Goal: Task Accomplishment & Management: Manage account settings

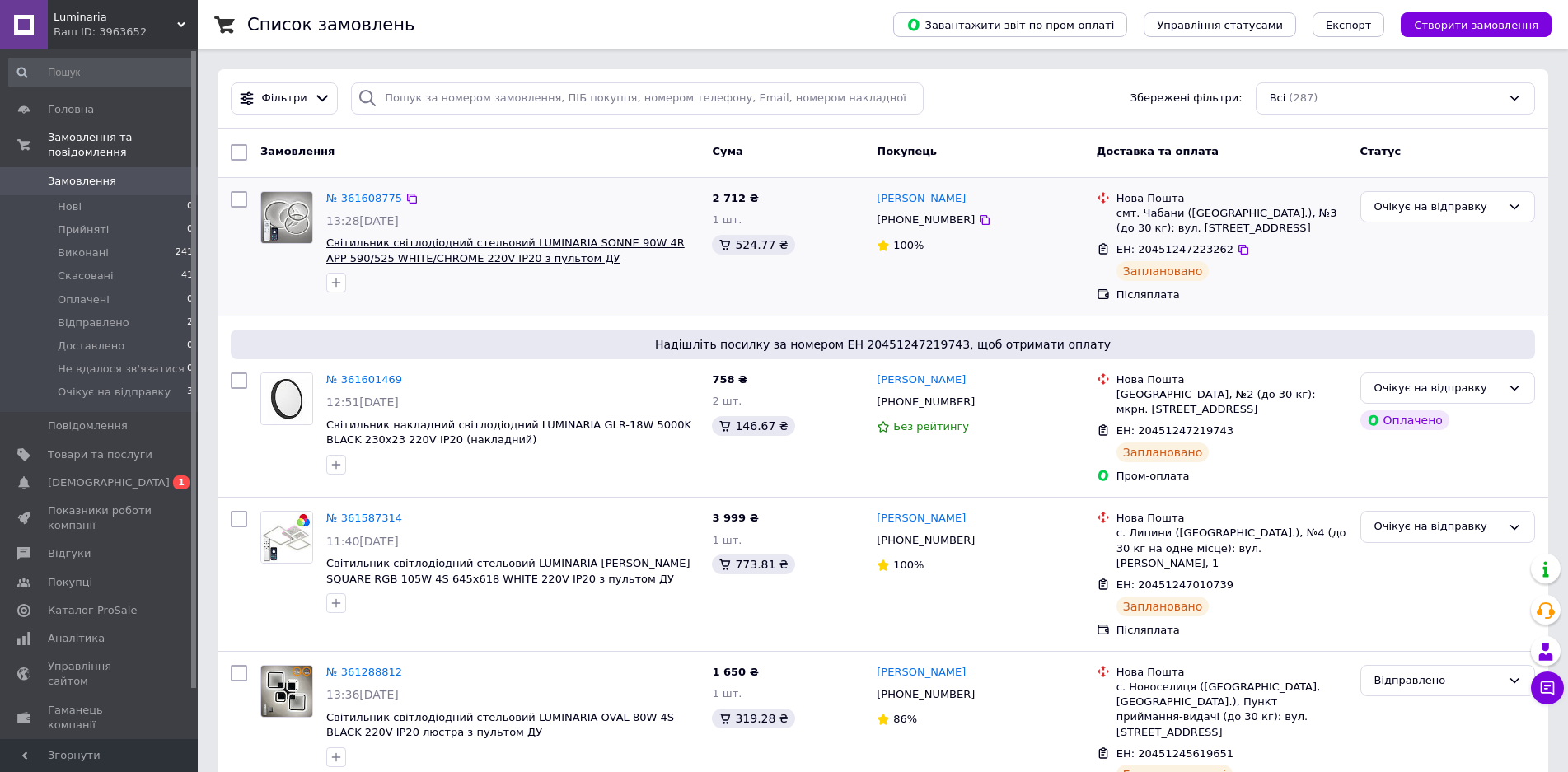
click at [470, 250] on span "Світильник світлодіодний стельовий LUMINARIA SONNE 90W 4R APP 590/525 WHITE/CHR…" at bounding box center [505, 250] width 358 height 28
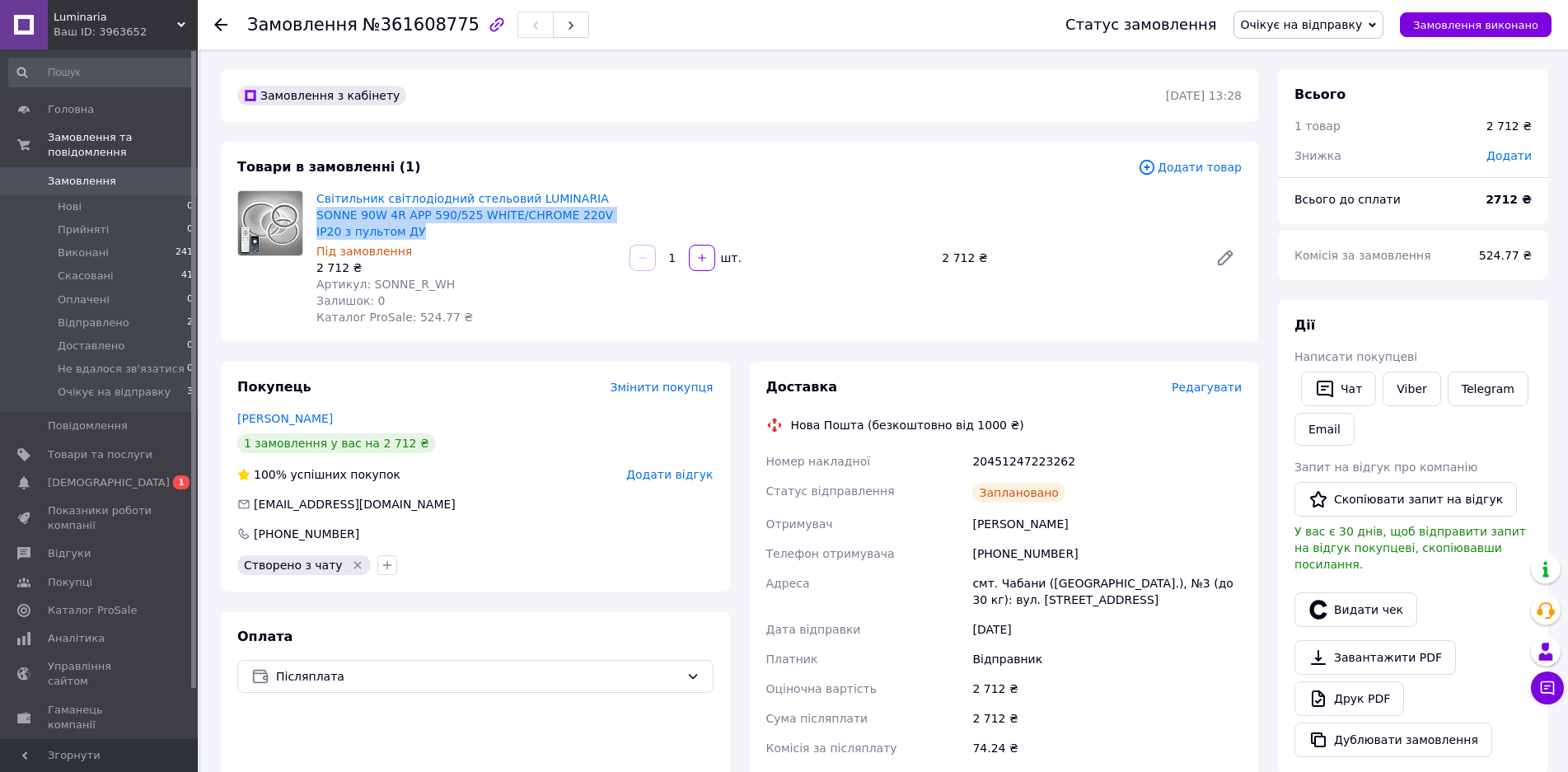
drag, startPoint x: 590, startPoint y: 227, endPoint x: 575, endPoint y: 188, distance: 41.8
click at [575, 188] on div "Світильник світлодіодний стельовий LUMINARIA SONNE 90W 4R APP 590/525 WHITE/CHR…" at bounding box center [465, 258] width 313 height 142
copy link "SONNE 90W 4R APP 590/525 WHITE/CHROME 220V IP20 з пультом ДУ"
click at [435, 81] on div "Замовлення з кабінету 12.09.2025 | 13:28" at bounding box center [739, 95] width 1037 height 53
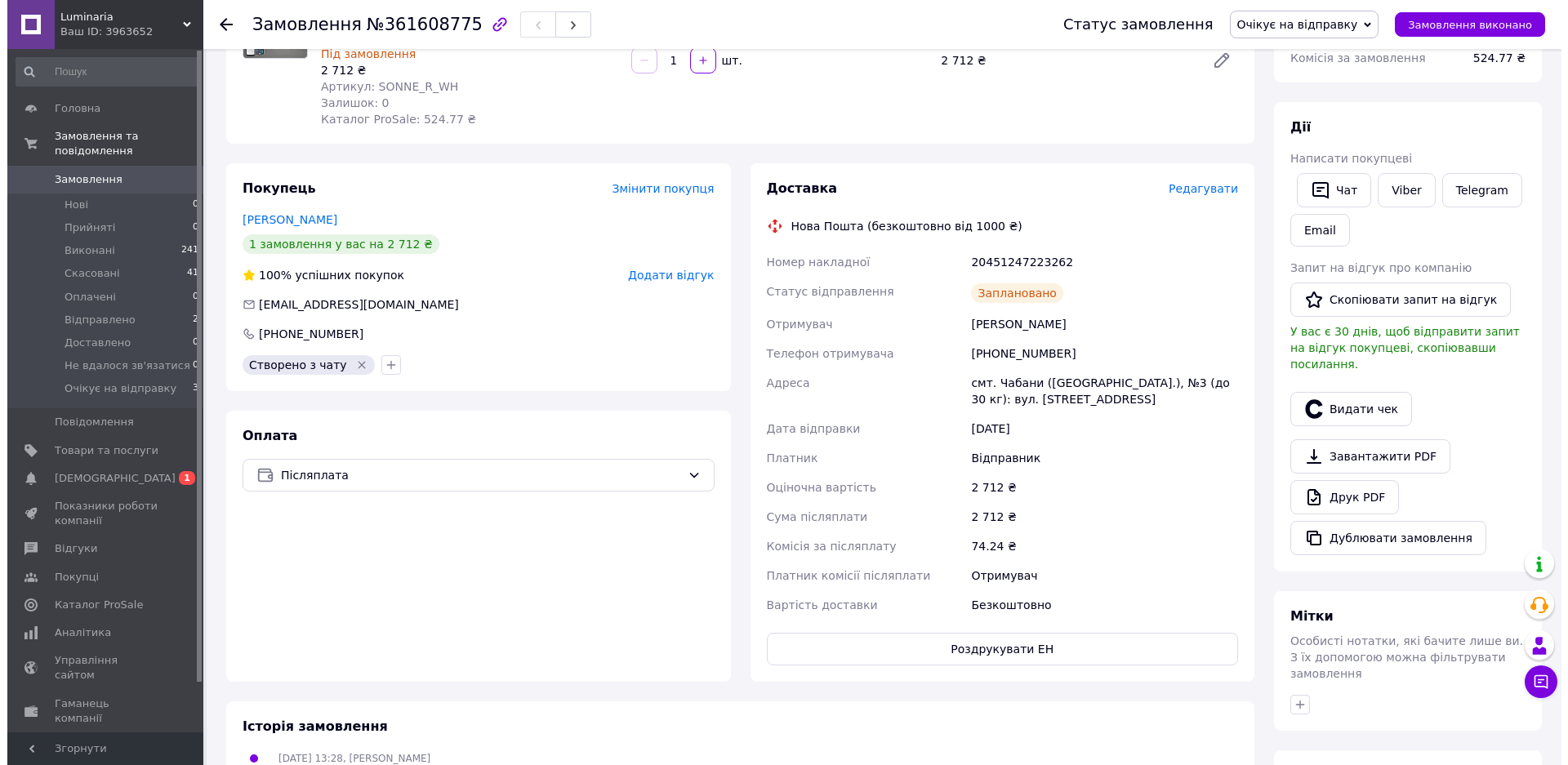
scroll to position [245, 0]
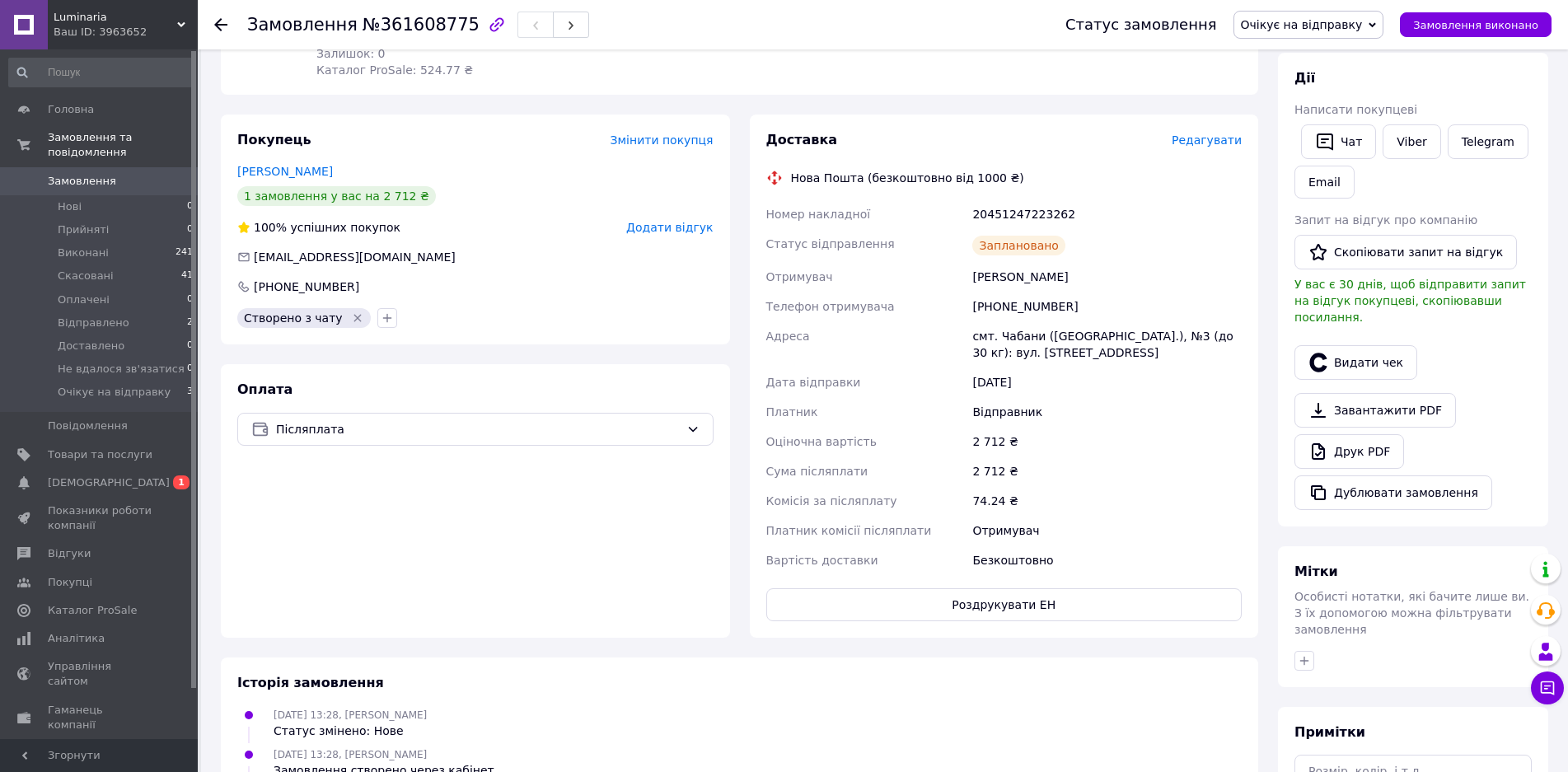
click at [1226, 148] on div "Доставка Редагувати" at bounding box center [1004, 140] width 476 height 19
click at [1226, 141] on span "Редагувати" at bounding box center [1206, 139] width 70 height 13
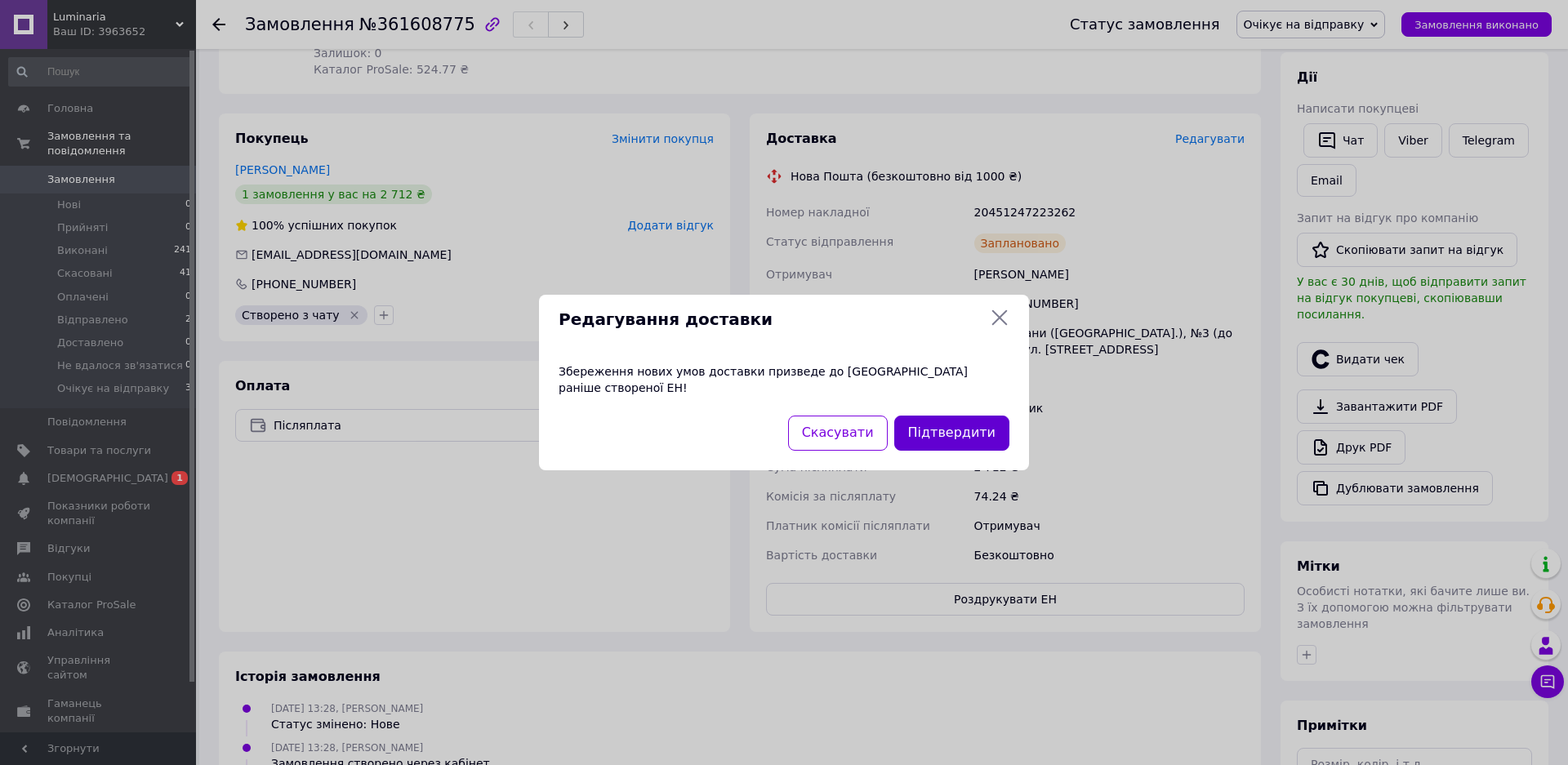
click at [943, 427] on button "Підтвердити" at bounding box center [951, 433] width 115 height 35
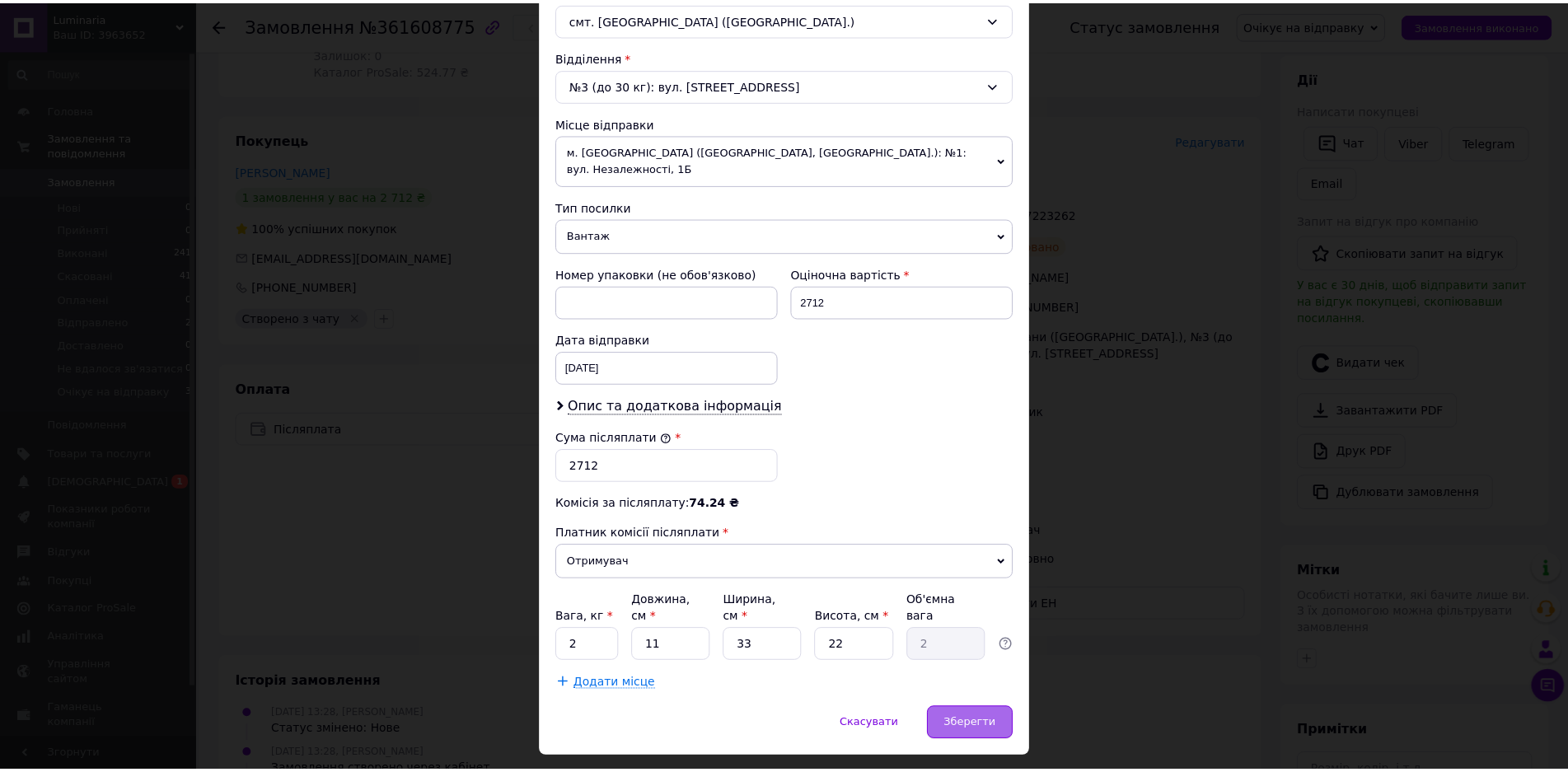
scroll to position [485, 0]
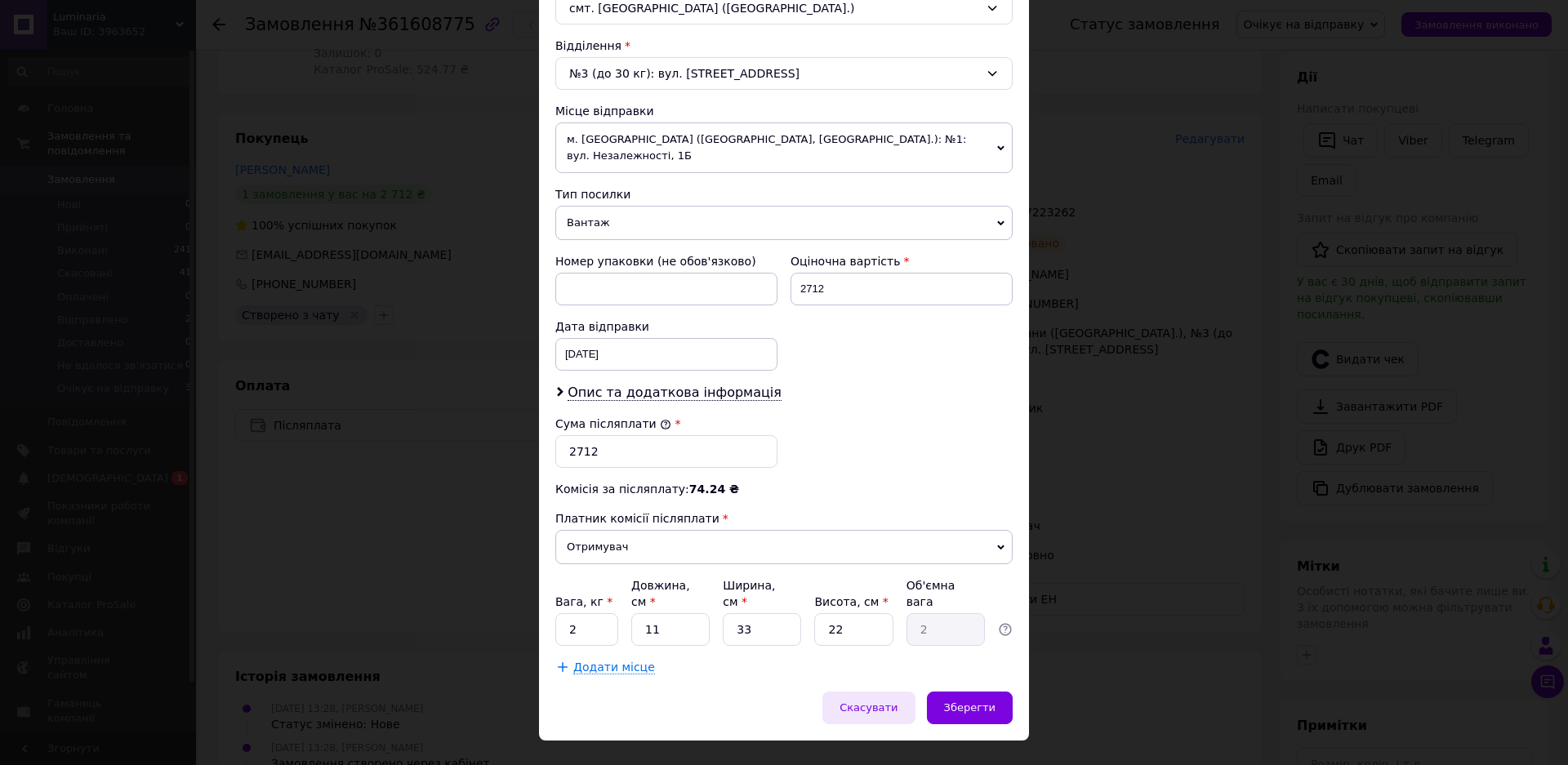
click at [879, 701] on span "Скасувати" at bounding box center [868, 707] width 58 height 12
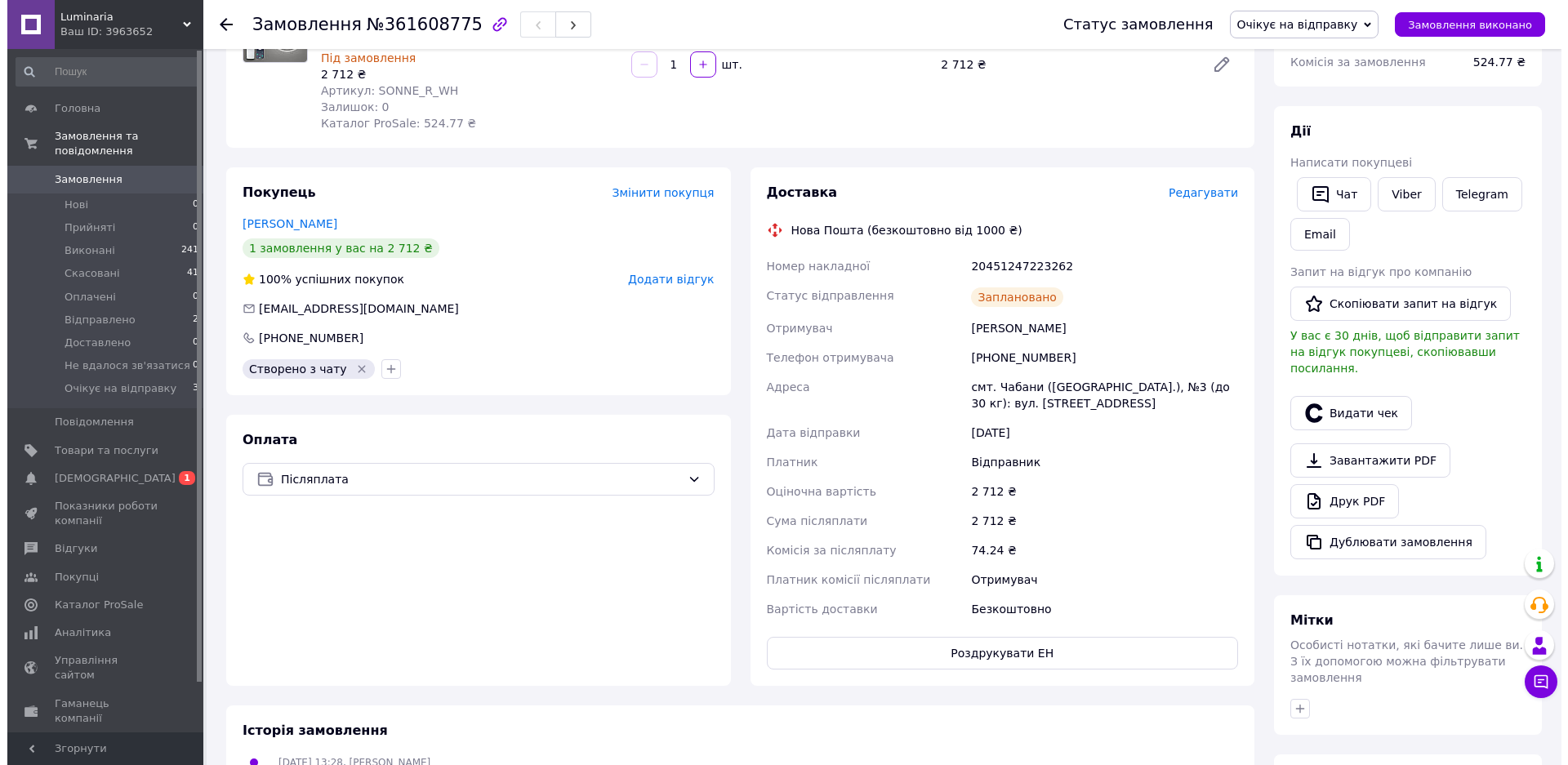
scroll to position [245, 0]
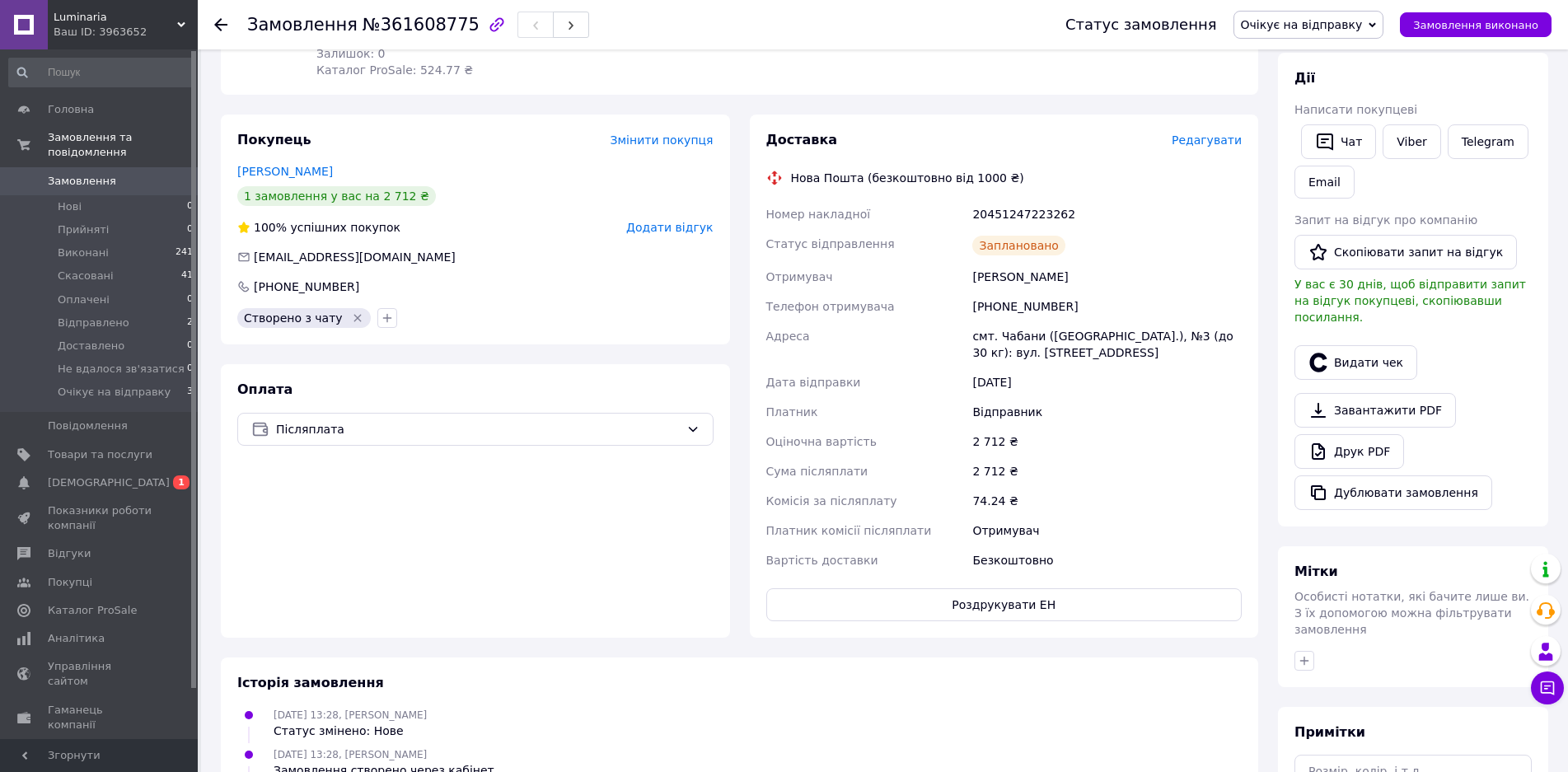
click at [1216, 139] on span "Редагувати" at bounding box center [1206, 139] width 70 height 13
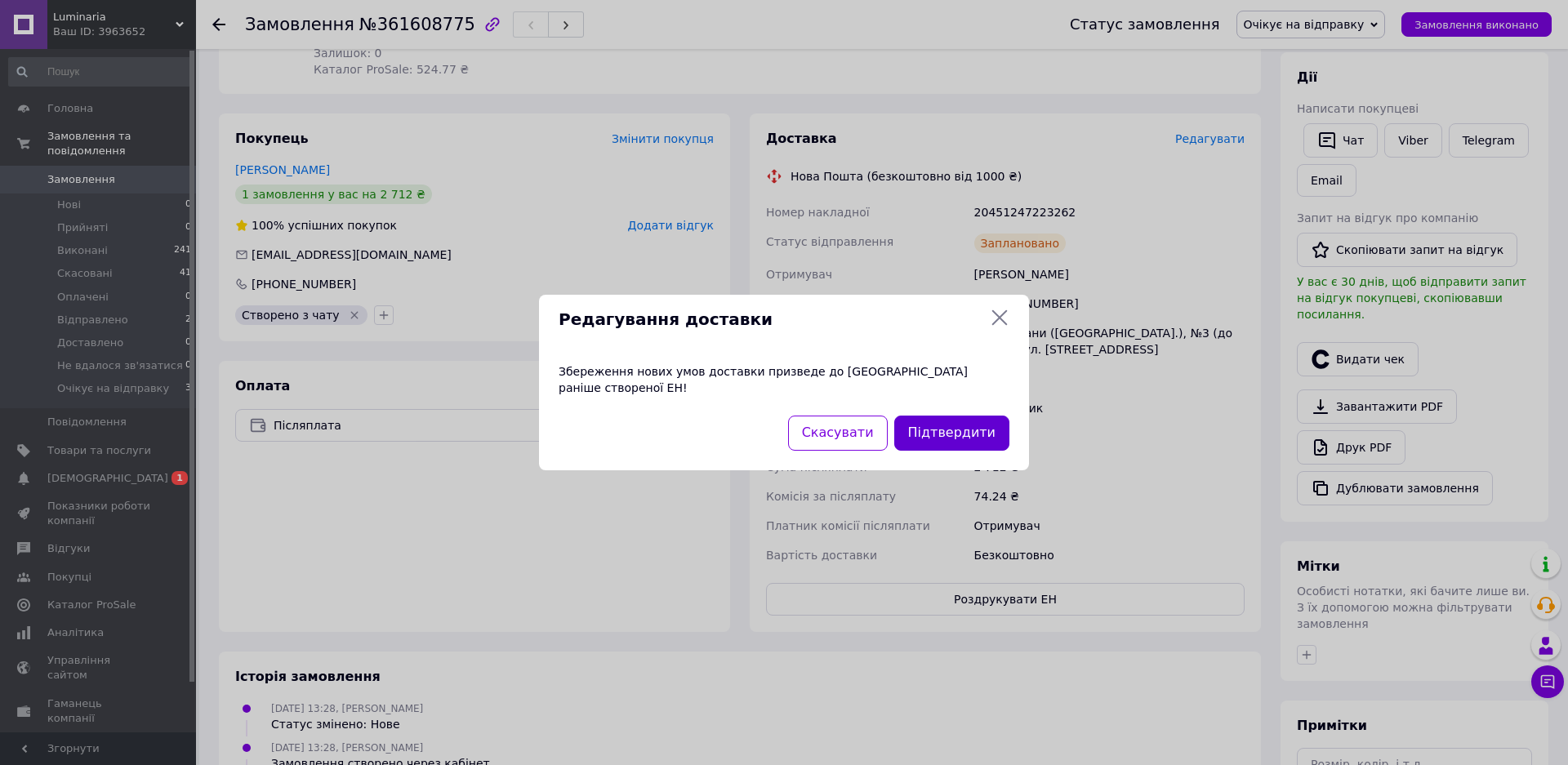
click at [947, 427] on button "Підтвердити" at bounding box center [951, 433] width 115 height 35
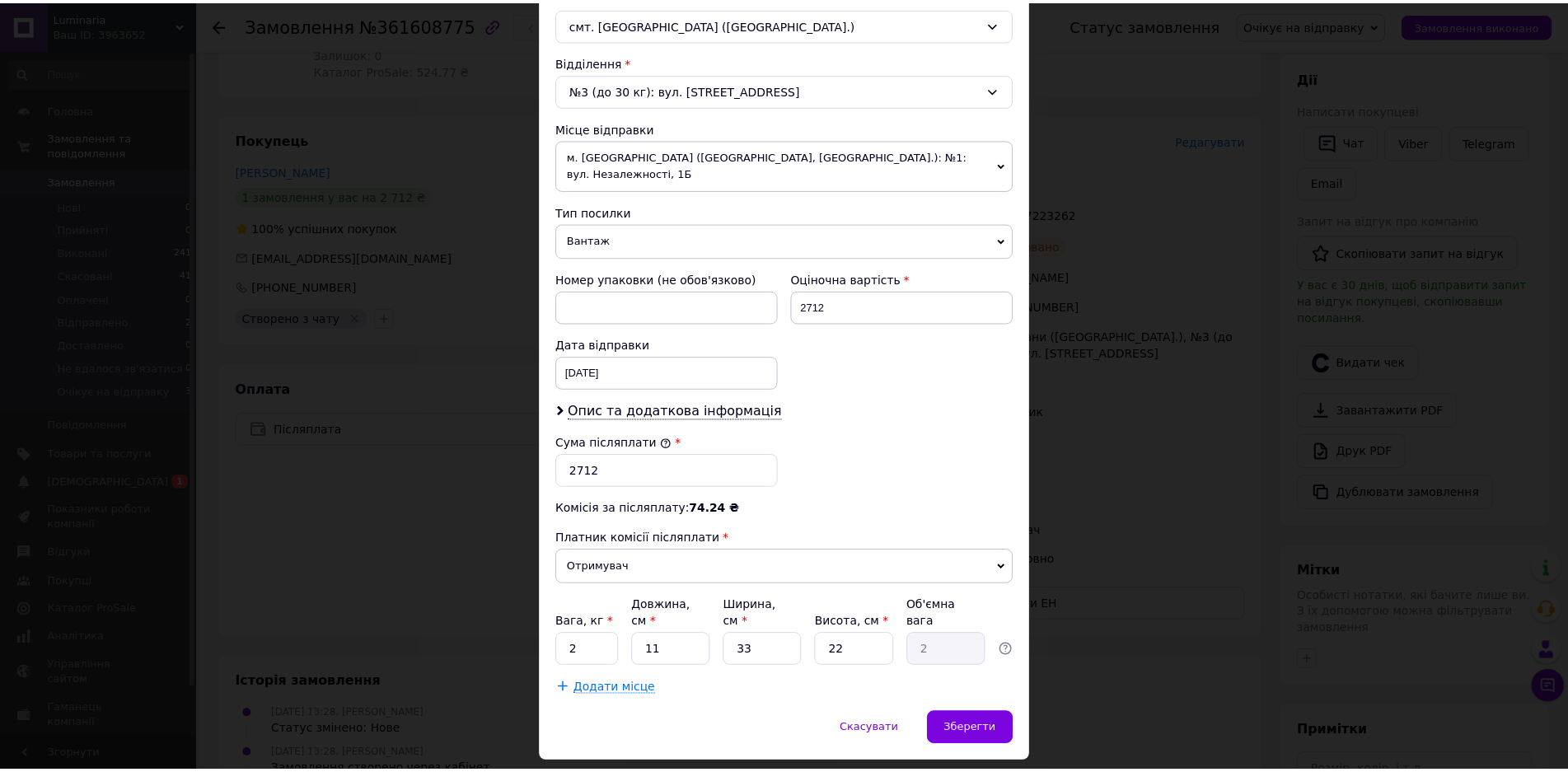
scroll to position [485, 0]
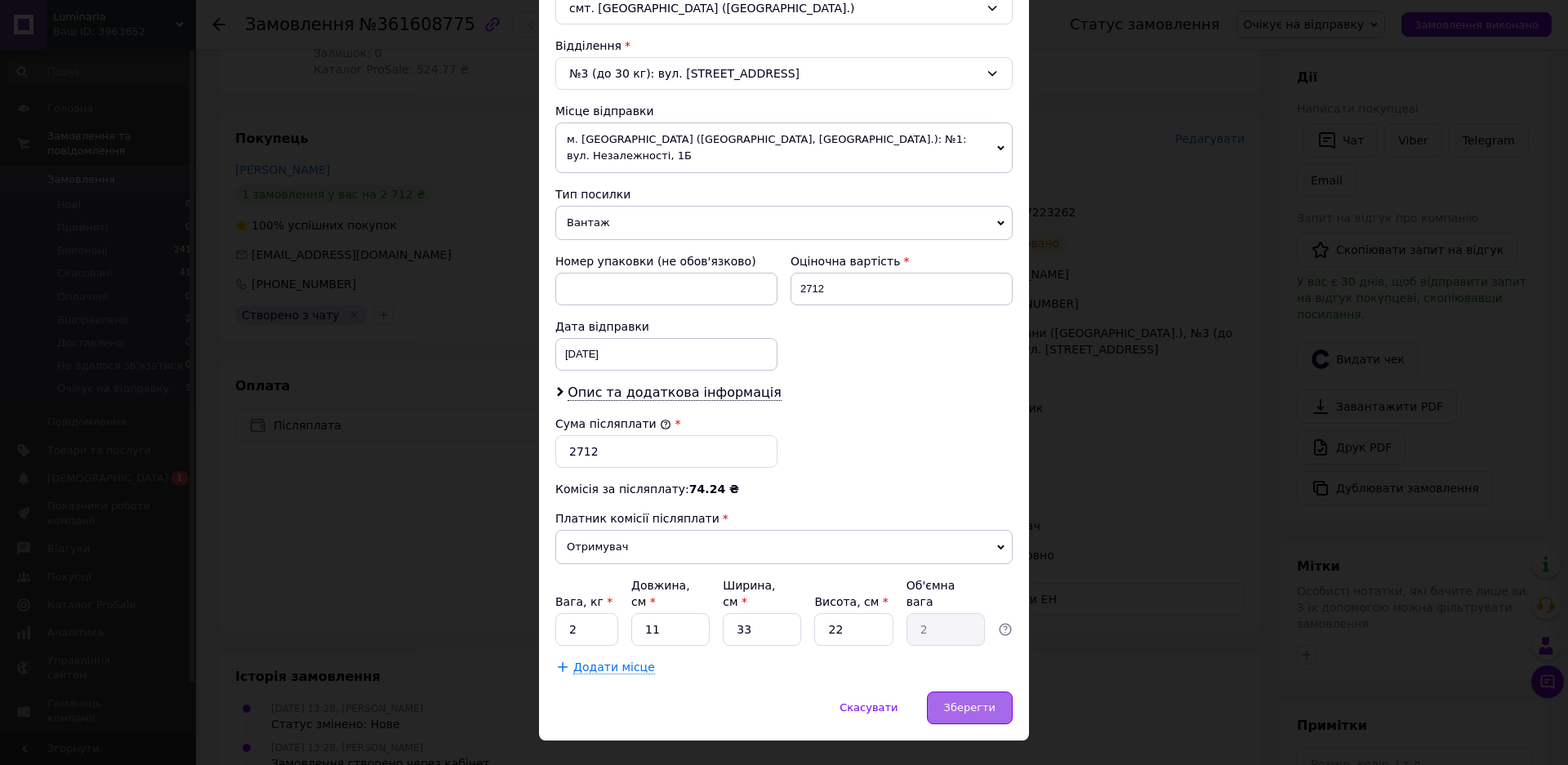
click at [966, 701] on span "Зберегти" at bounding box center [970, 707] width 52 height 12
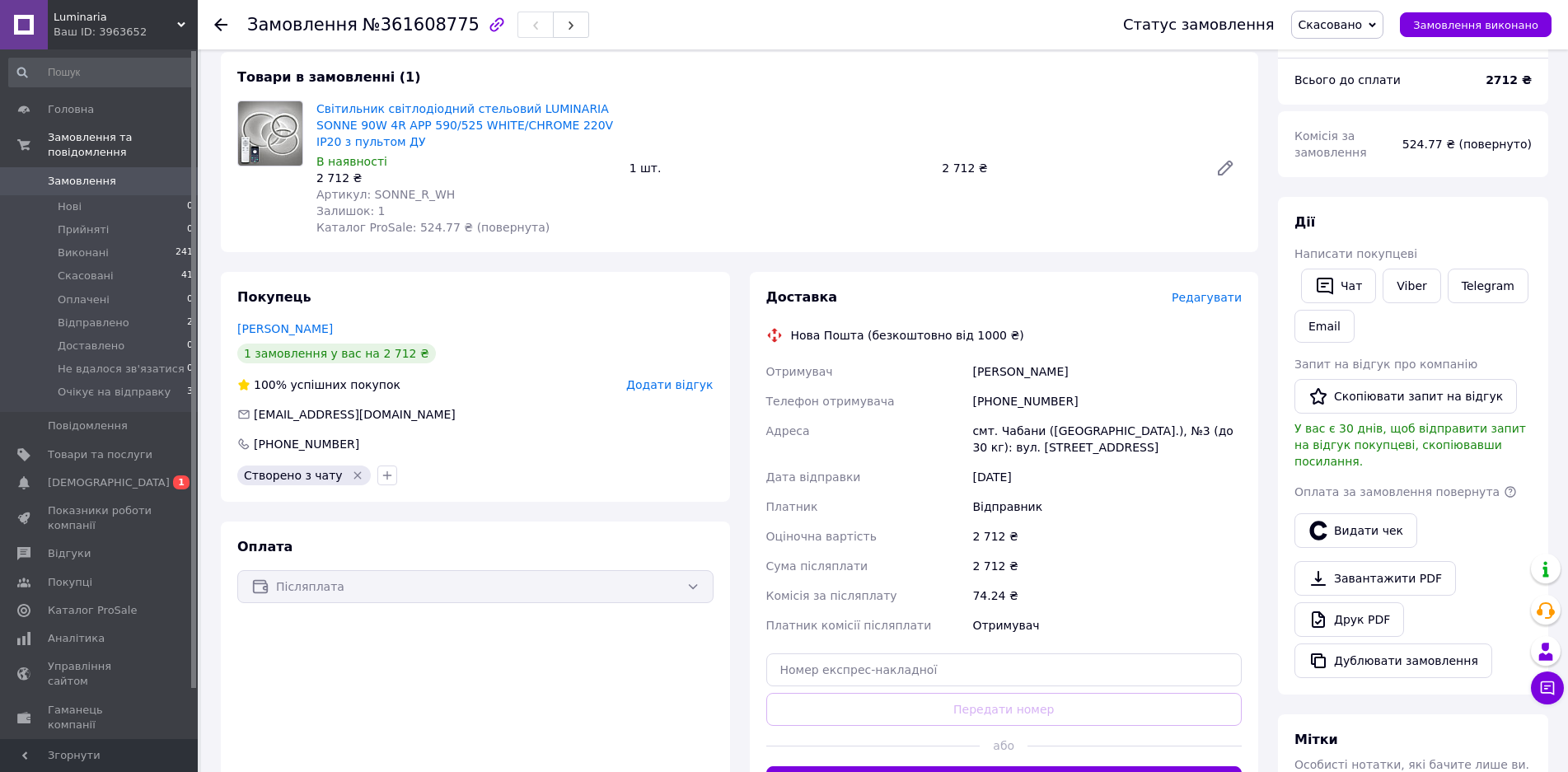
scroll to position [83, 0]
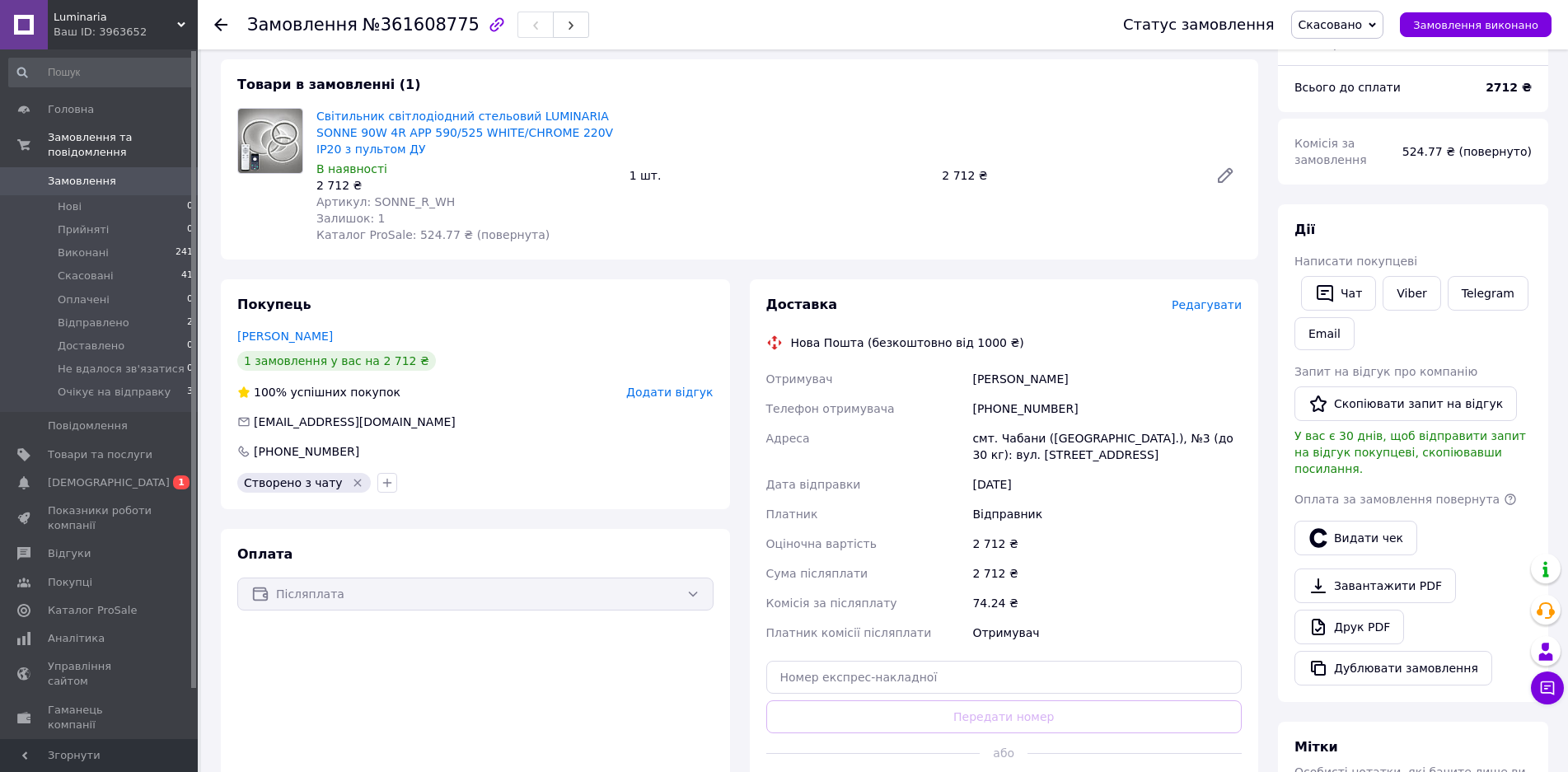
click at [212, 19] on div "Замовлення №361608775 Статус замовлення Скасовано Прийнято Виконано Оплачено Ві…" at bounding box center [883, 24] width 1370 height 50
click at [219, 22] on use at bounding box center [221, 24] width 13 height 13
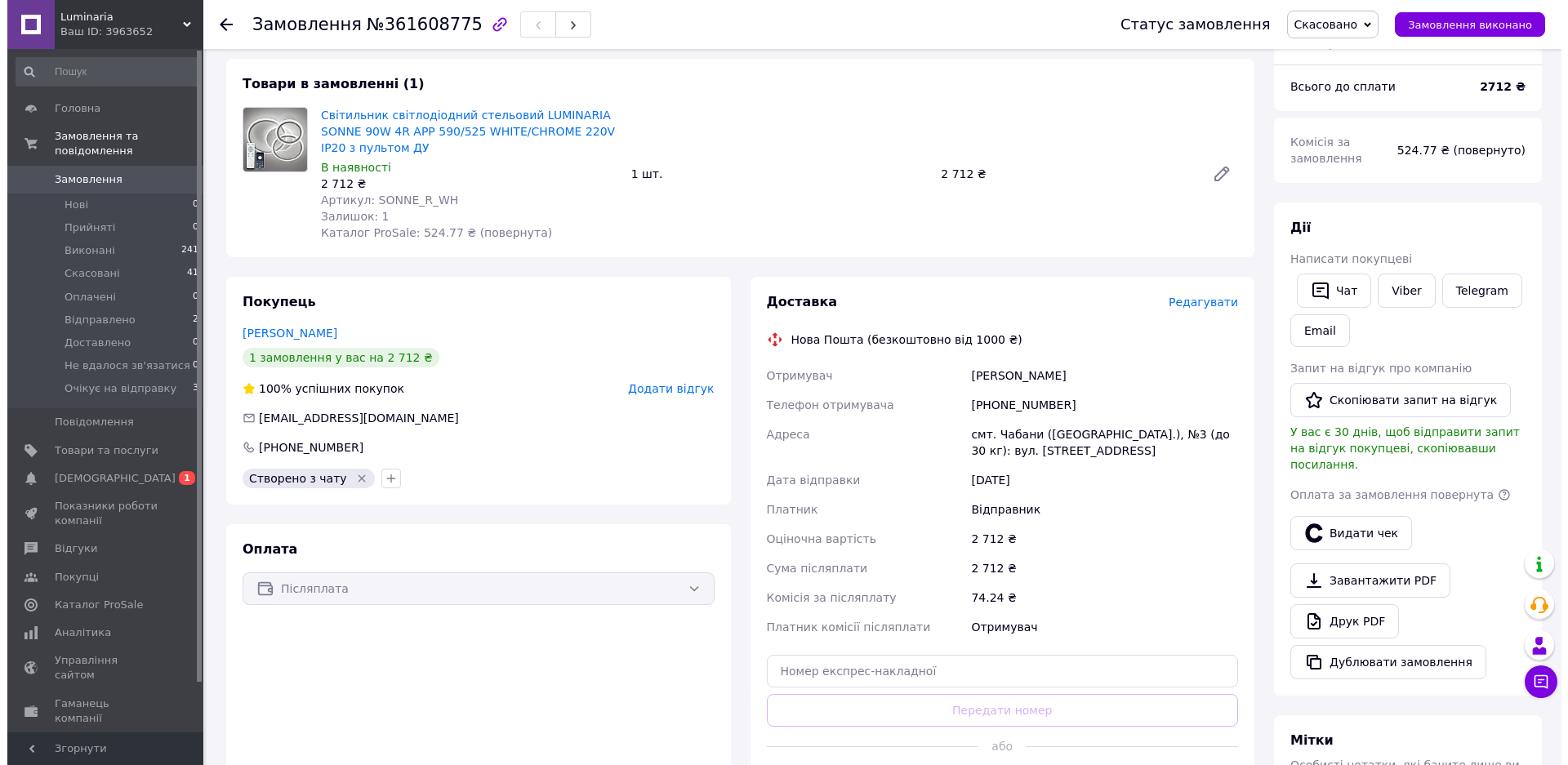
scroll to position [0, 0]
